Goal: Find specific page/section

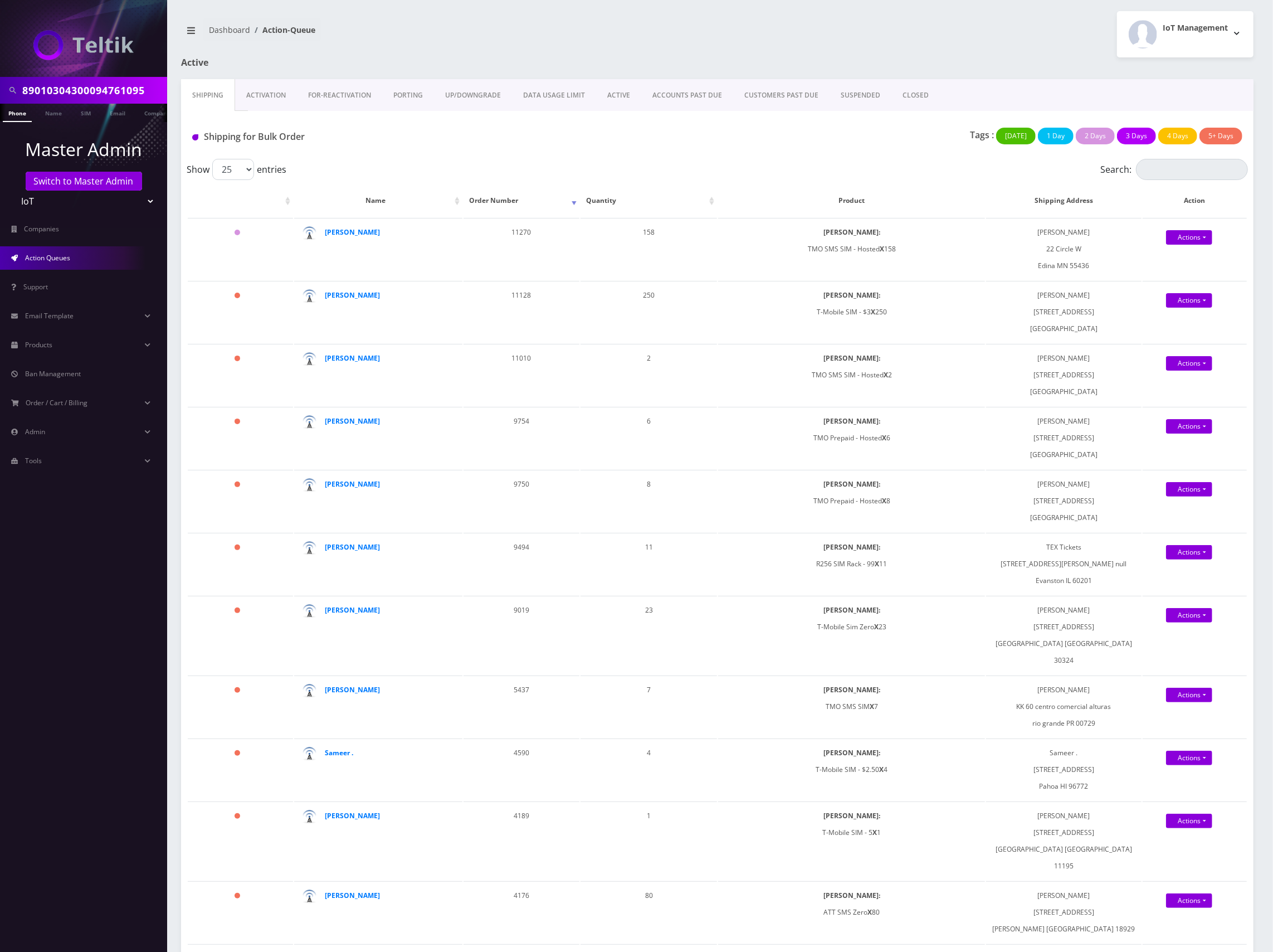
click at [119, 93] on input "89010304300094761095" at bounding box center [93, 90] width 142 height 22
click at [118, 93] on input "89010304300094761095" at bounding box center [93, 90] width 142 height 22
paste input "148000011798241707"
type input "[TECHNICAL_ID]"
click at [78, 113] on link "SIM" at bounding box center [85, 113] width 22 height 18
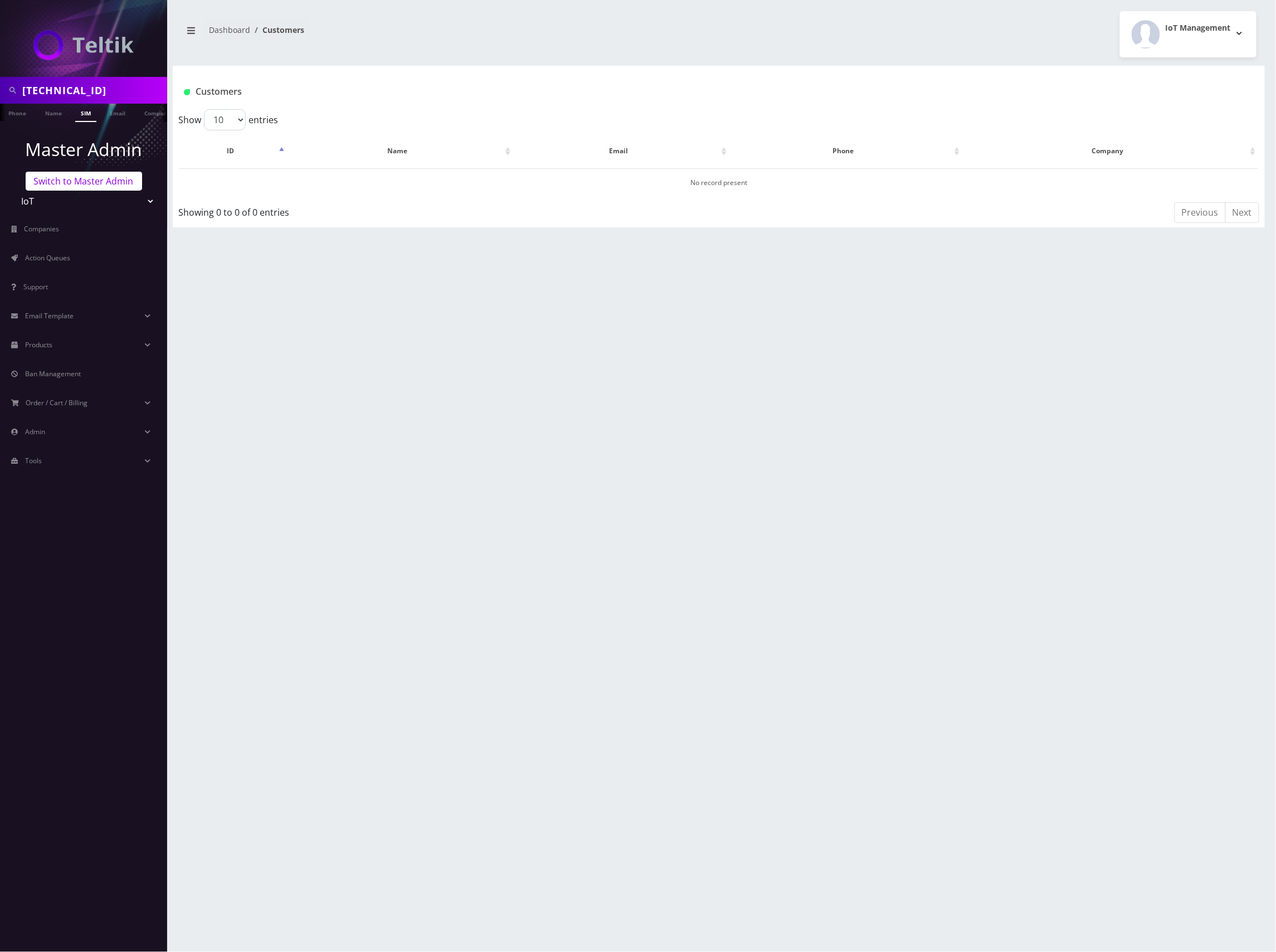
click at [81, 188] on link "Switch to Master Admin" at bounding box center [84, 181] width 117 height 19
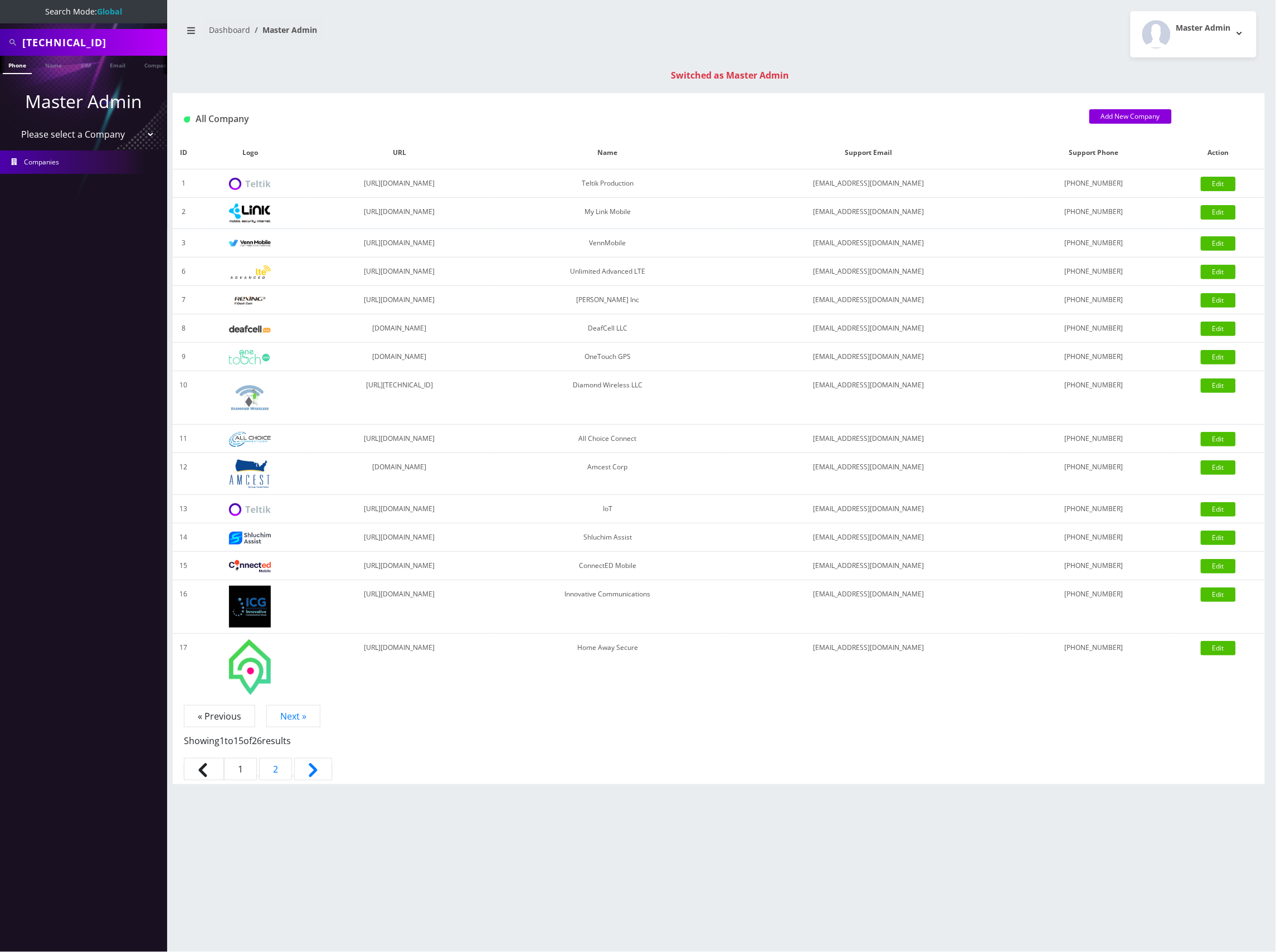
click at [105, 39] on input "[TECHNICAL_ID]" at bounding box center [93, 42] width 142 height 22
click at [88, 62] on link "SIM" at bounding box center [85, 65] width 22 height 18
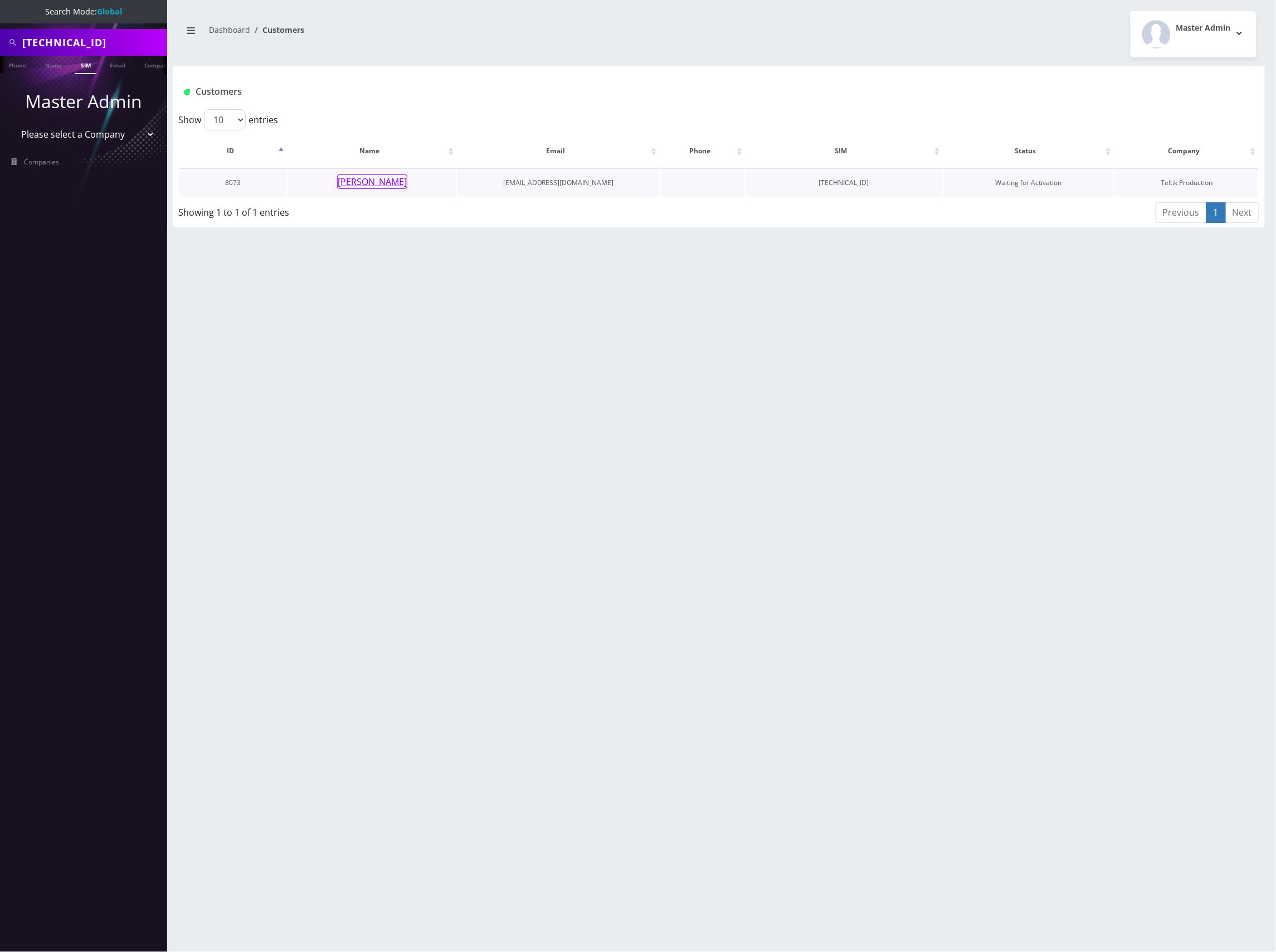
click at [384, 181] on button "Chani Feibusch" at bounding box center [372, 181] width 70 height 14
